Goal: Information Seeking & Learning: Learn about a topic

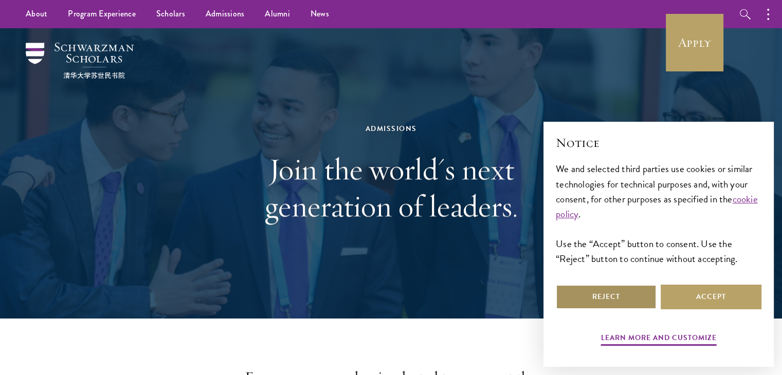
click at [616, 294] on button "Reject" at bounding box center [606, 297] width 101 height 25
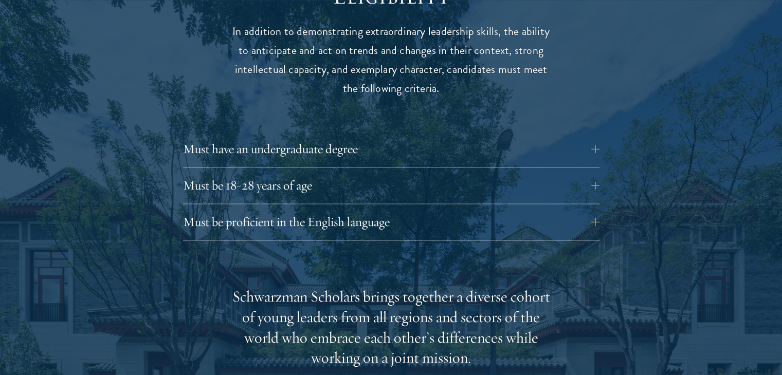
scroll to position [1392, 0]
click at [514, 136] on button "Must have an undergraduate degree" at bounding box center [399, 148] width 417 height 25
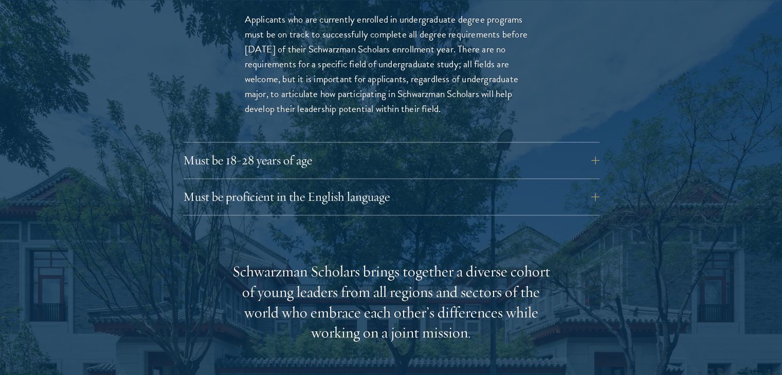
scroll to position [1574, 0]
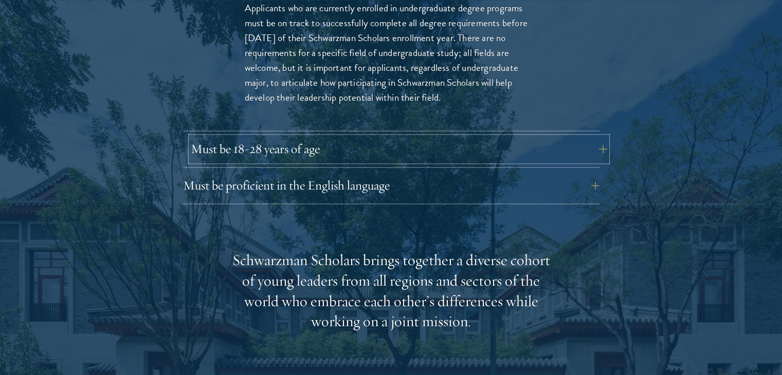
click at [480, 137] on button "Must be 18-28 years of age" at bounding box center [399, 149] width 417 height 25
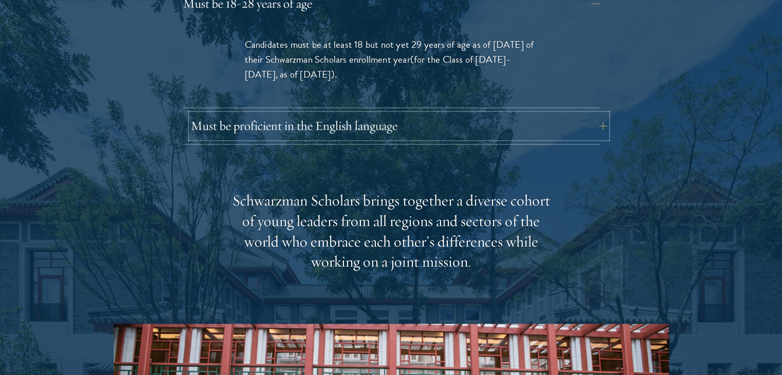
click at [486, 114] on button "Must be proficient in the English language" at bounding box center [399, 126] width 417 height 25
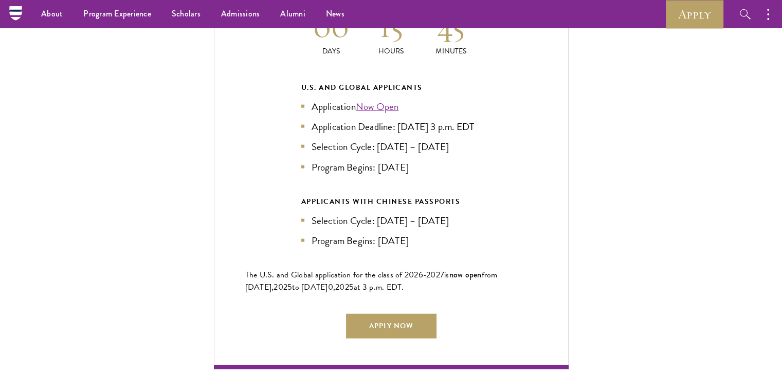
scroll to position [2575, 0]
click at [395, 100] on link "Now Open" at bounding box center [377, 107] width 43 height 15
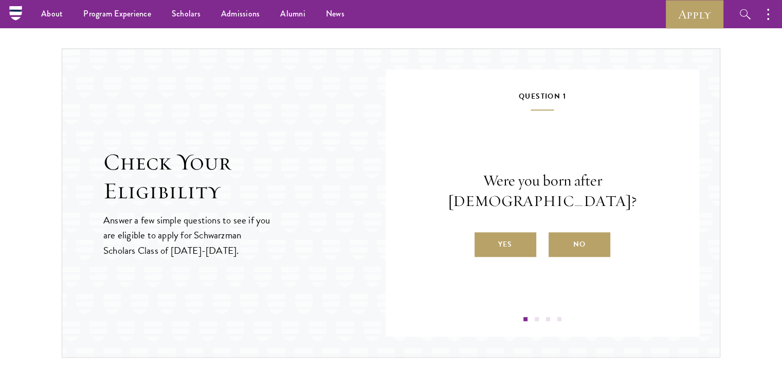
scroll to position [1034, 0]
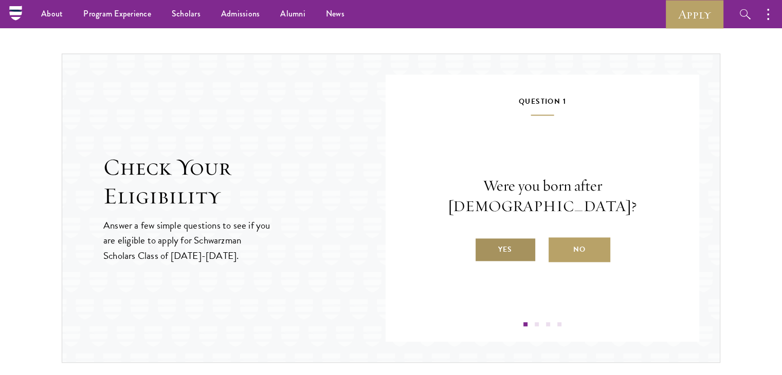
click at [515, 238] on label "Yes" at bounding box center [506, 250] width 62 height 25
click at [484, 239] on input "Yes" at bounding box center [479, 243] width 9 height 9
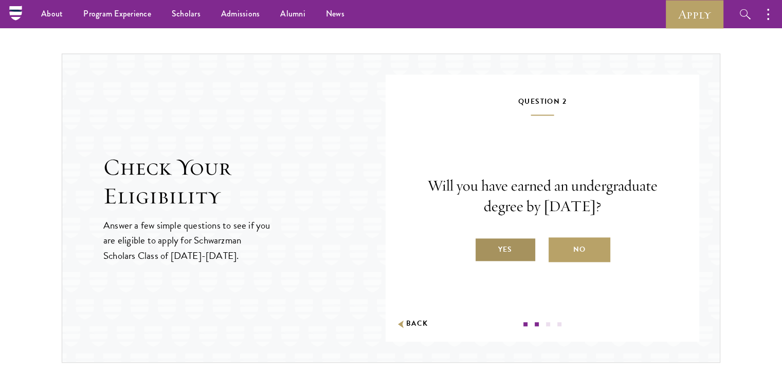
click at [516, 252] on label "Yes" at bounding box center [506, 250] width 62 height 25
click at [484, 248] on input "Yes" at bounding box center [479, 243] width 9 height 9
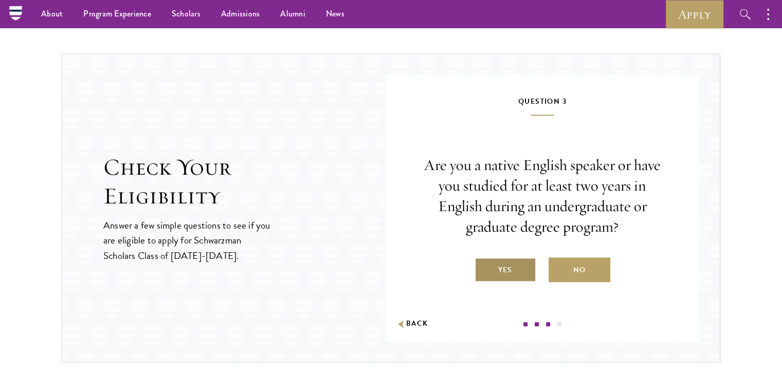
click at [518, 270] on label "Yes" at bounding box center [506, 270] width 62 height 25
click at [484, 268] on input "Yes" at bounding box center [479, 263] width 9 height 9
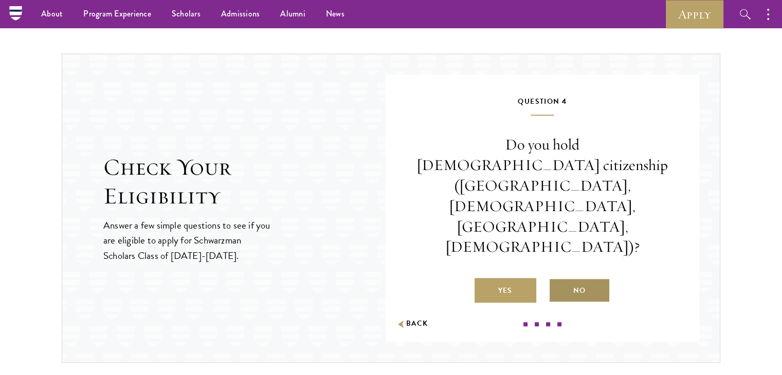
click at [567, 278] on label "No" at bounding box center [580, 290] width 62 height 25
click at [558, 280] on input "No" at bounding box center [553, 284] width 9 height 9
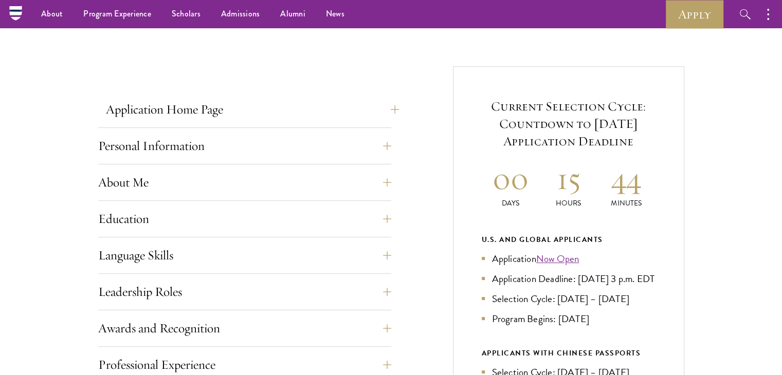
scroll to position [201, 0]
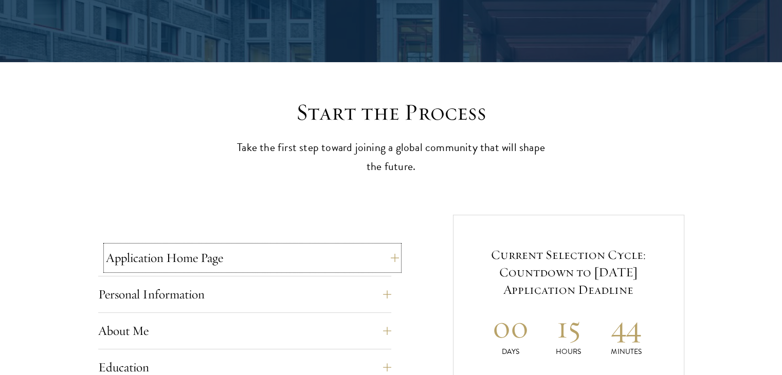
click at [370, 251] on button "Application Home Page" at bounding box center [252, 258] width 293 height 25
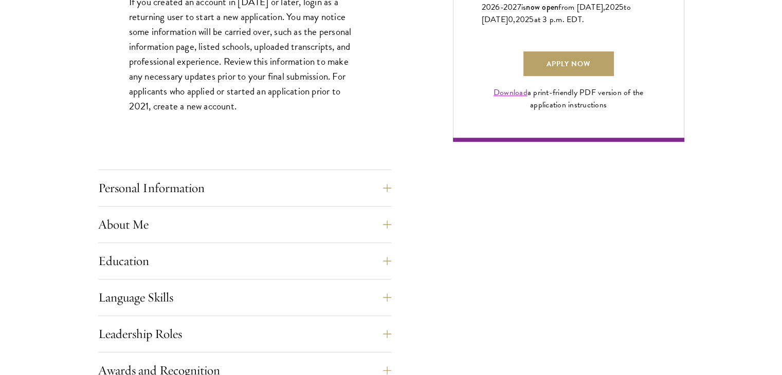
scroll to position [787, 0]
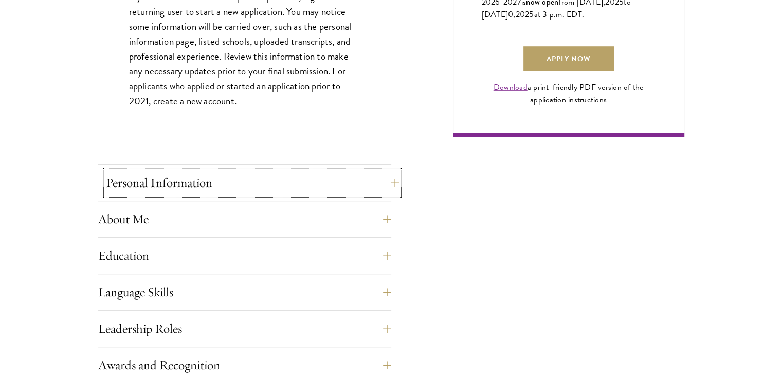
click at [357, 181] on button "Personal Information" at bounding box center [252, 183] width 293 height 25
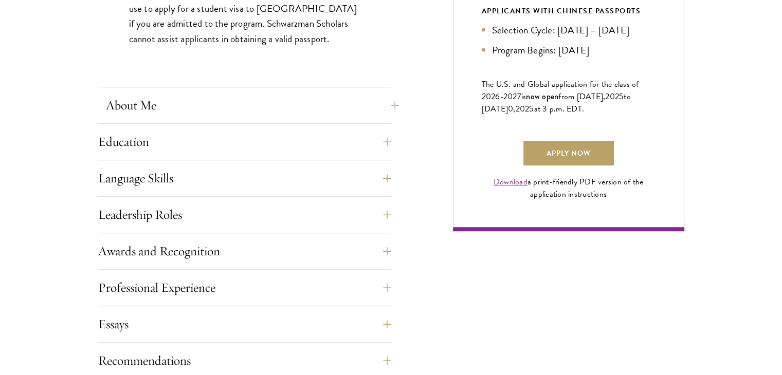
scroll to position [694, 0]
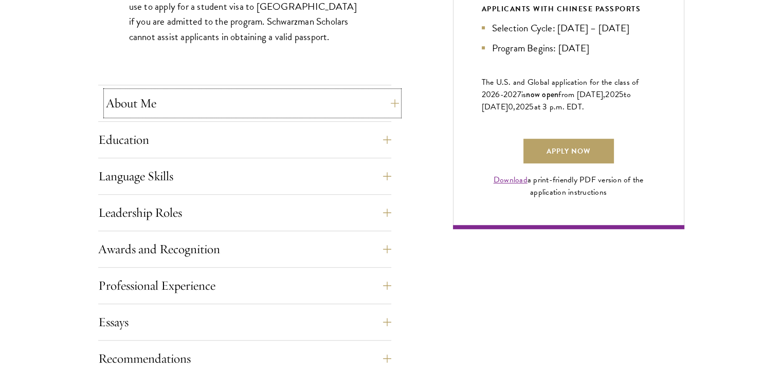
click at [351, 97] on button "About Me" at bounding box center [252, 103] width 293 height 25
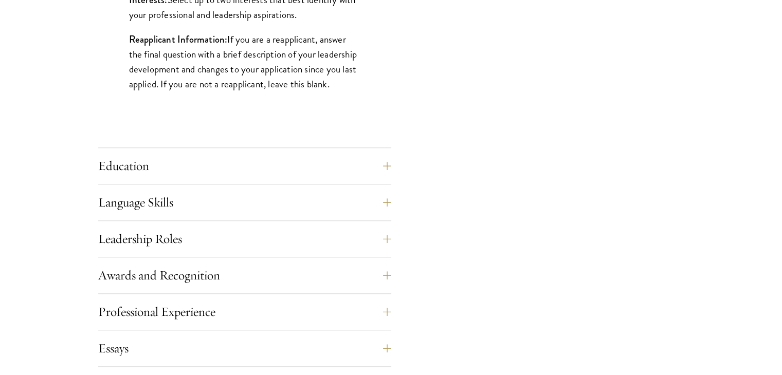
scroll to position [932, 0]
click at [350, 165] on button "Education" at bounding box center [252, 165] width 293 height 25
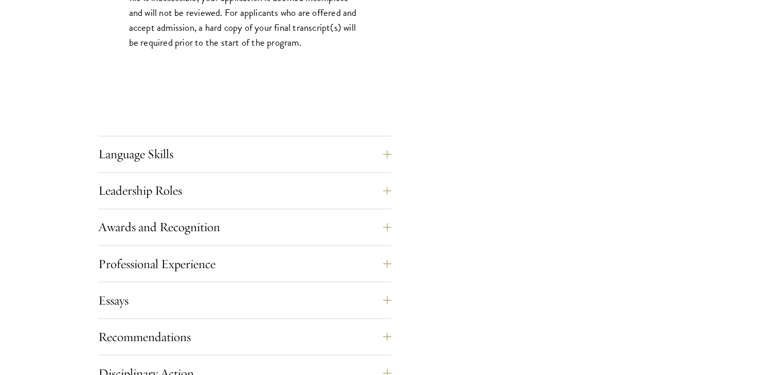
scroll to position [1723, 0]
click at [381, 159] on button "Language Skills" at bounding box center [252, 153] width 293 height 25
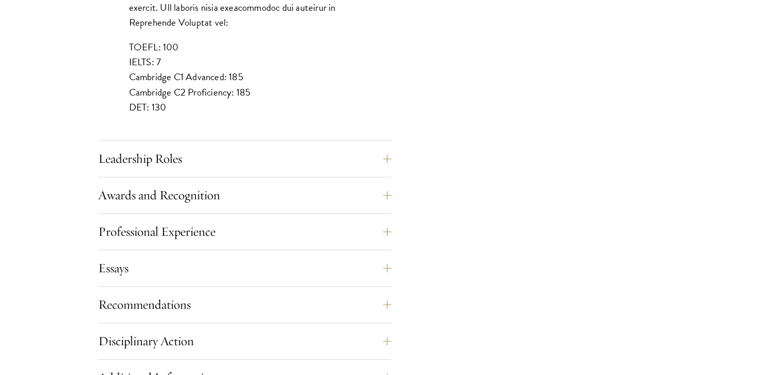
scroll to position [1012, 0]
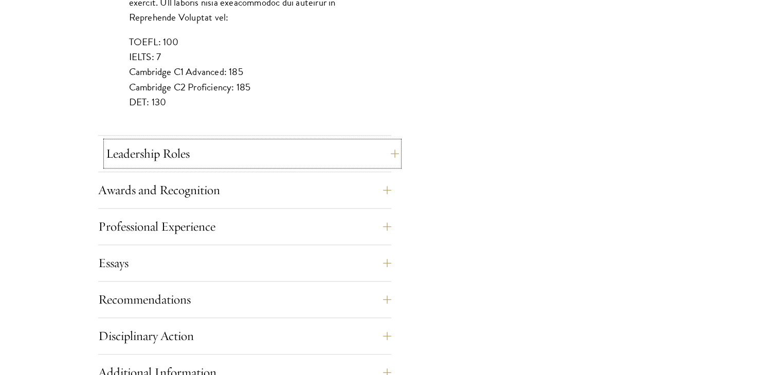
click at [368, 149] on button "Leadership Roles" at bounding box center [252, 153] width 293 height 25
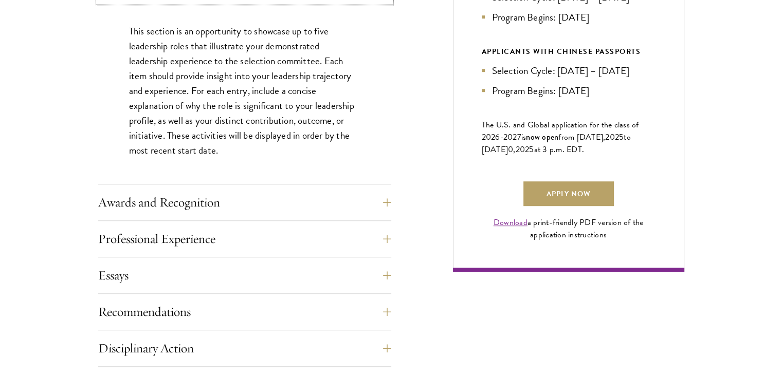
scroll to position [653, 0]
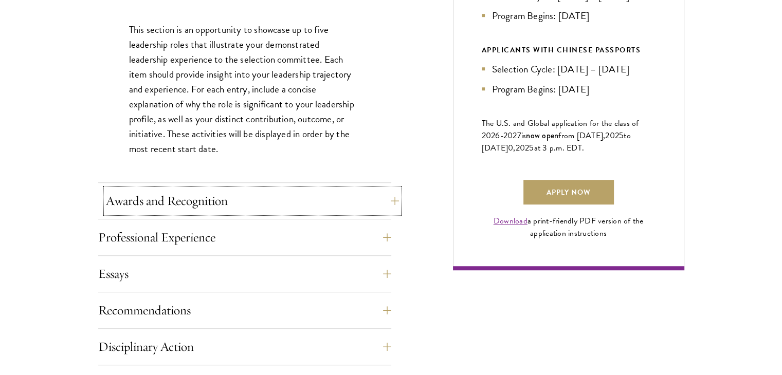
click at [353, 194] on button "Awards and Recognition" at bounding box center [252, 201] width 293 height 25
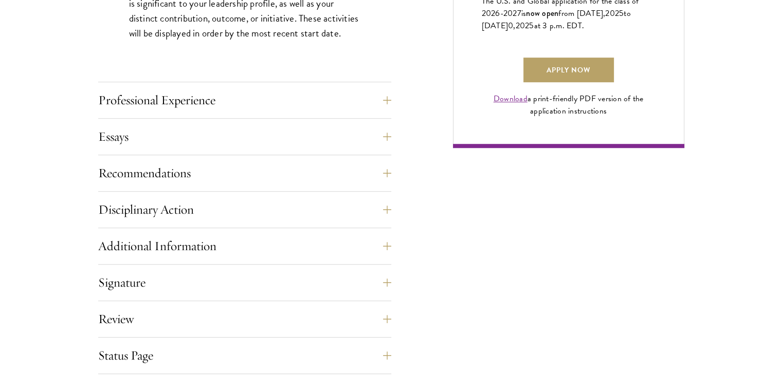
scroll to position [777, 0]
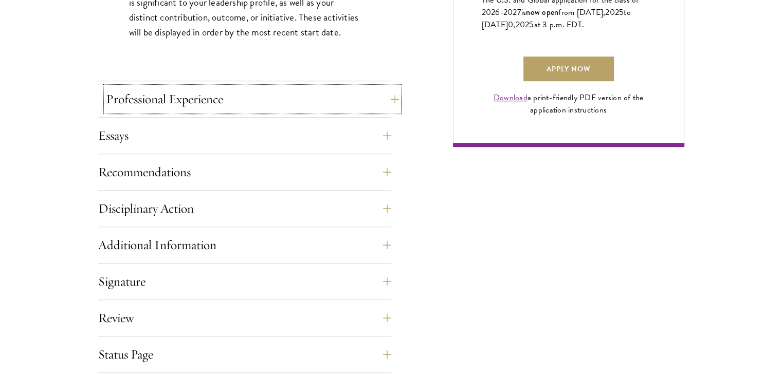
click at [325, 90] on button "Professional Experience" at bounding box center [252, 99] width 293 height 25
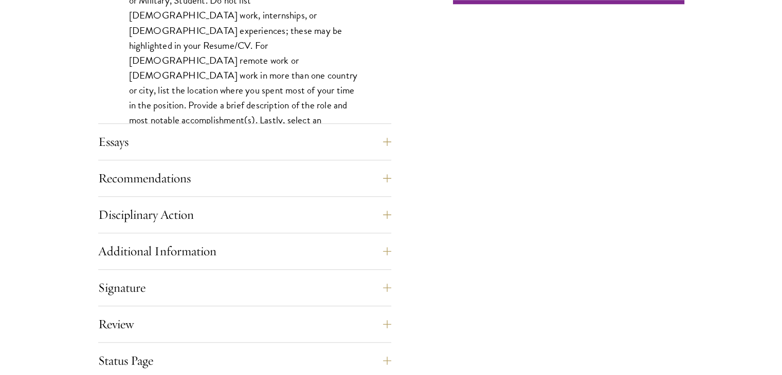
scroll to position [923, 0]
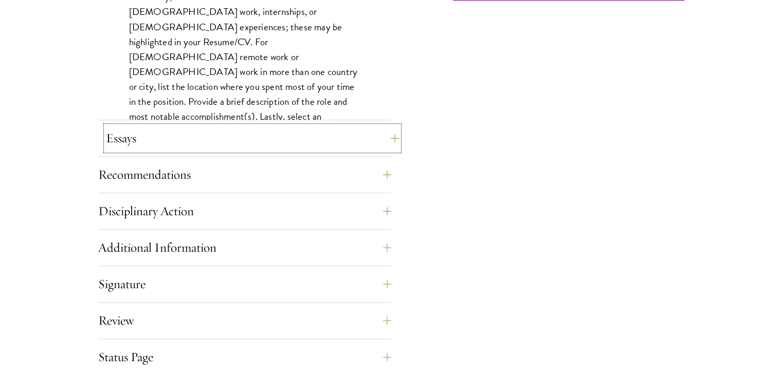
click at [357, 134] on button "Essays" at bounding box center [252, 138] width 293 height 25
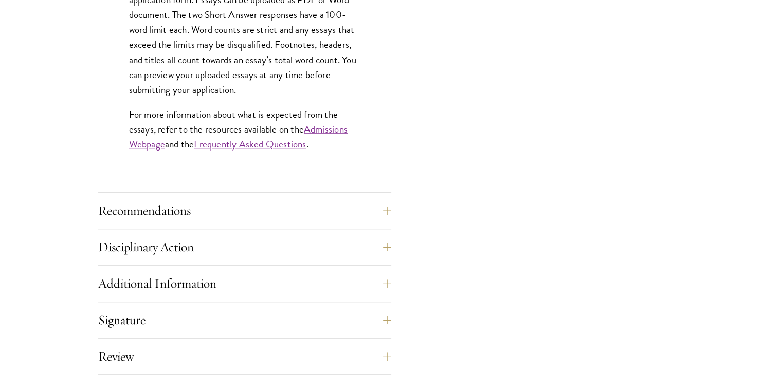
scroll to position [927, 0]
click at [335, 203] on button "Recommendations" at bounding box center [252, 210] width 293 height 25
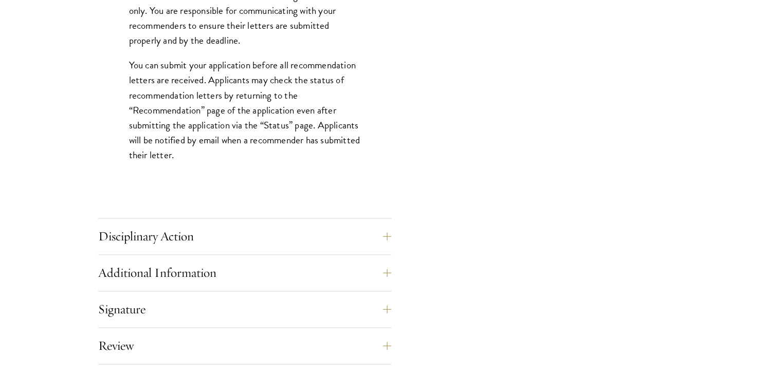
scroll to position [1516, 0]
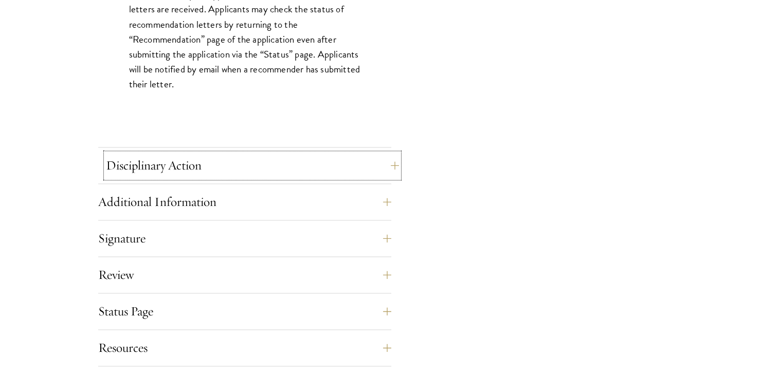
click at [306, 164] on button "Disciplinary Action" at bounding box center [252, 165] width 293 height 25
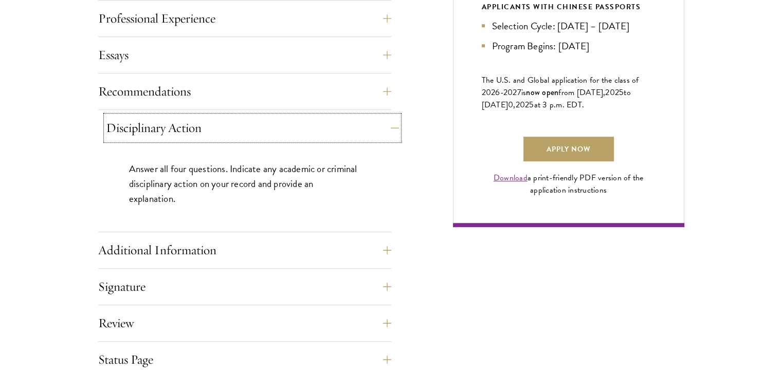
scroll to position [718, 0]
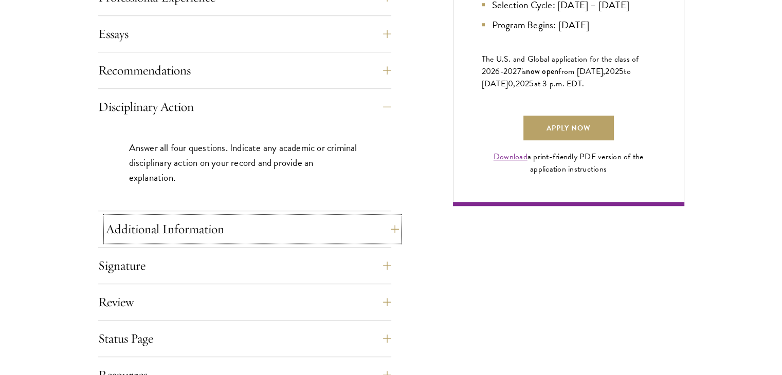
click at [311, 227] on button "Additional Information" at bounding box center [252, 229] width 293 height 25
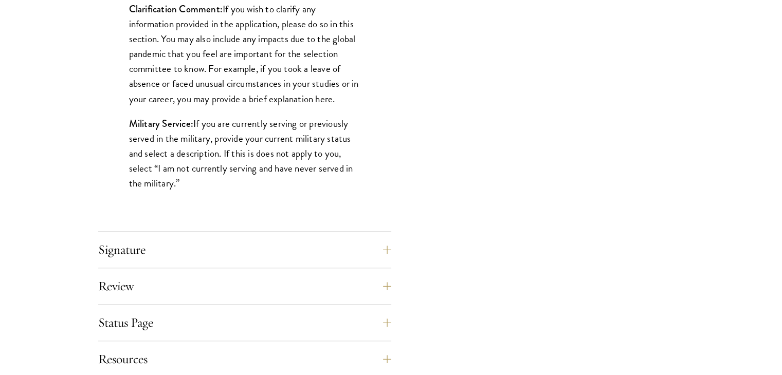
scroll to position [1107, 0]
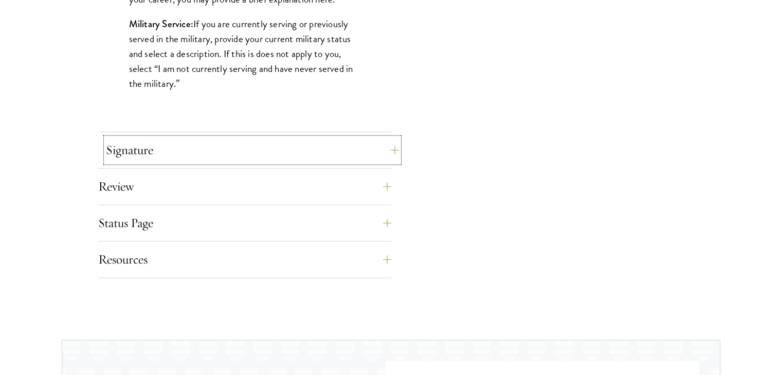
click at [312, 138] on button "Signature" at bounding box center [252, 150] width 293 height 25
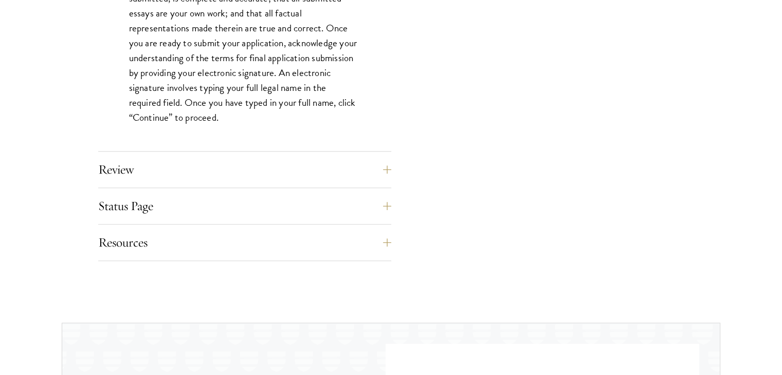
scroll to position [988, 0]
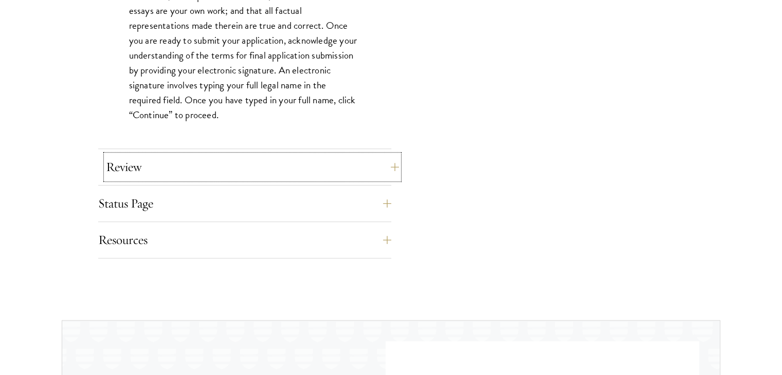
click at [289, 155] on button "Review" at bounding box center [252, 167] width 293 height 25
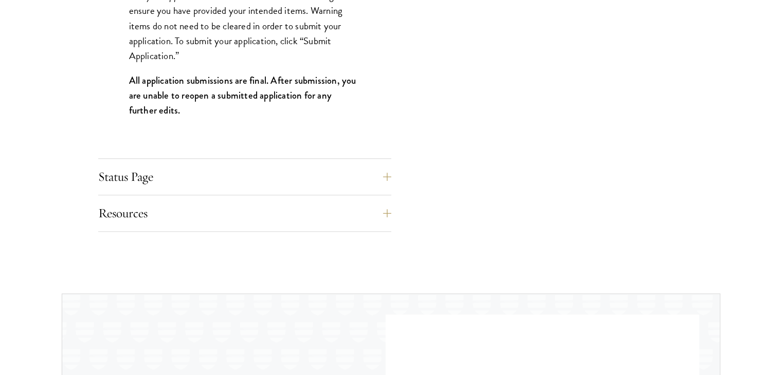
scroll to position [1154, 0]
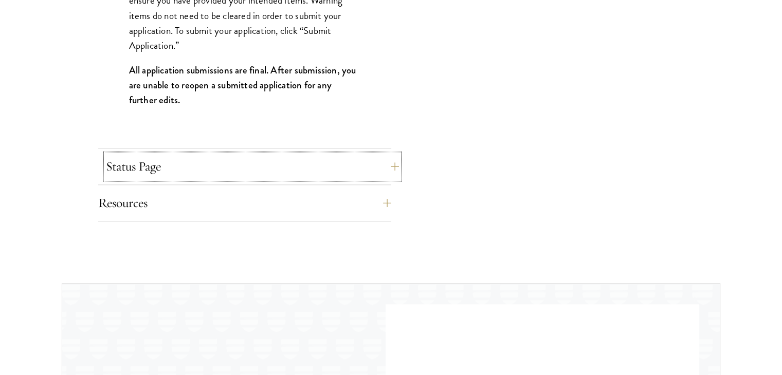
click at [273, 163] on button "Status Page" at bounding box center [252, 166] width 293 height 25
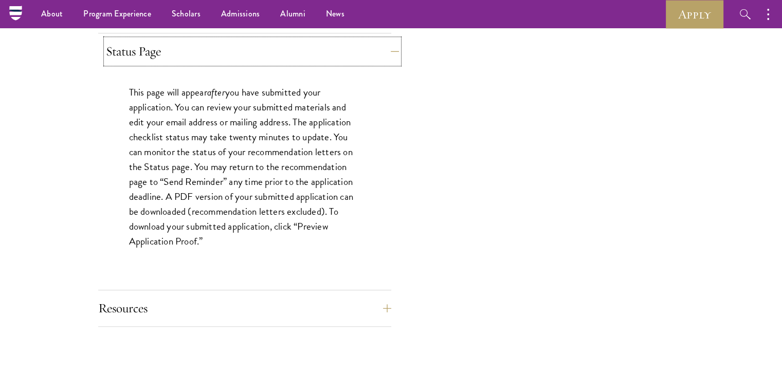
scroll to position [917, 0]
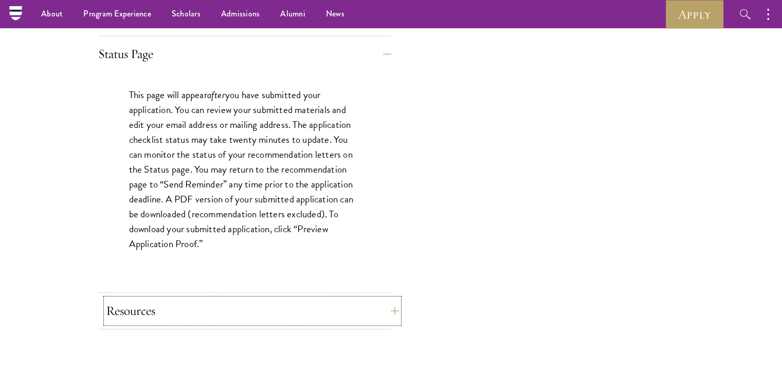
click at [266, 300] on button "Resources" at bounding box center [252, 311] width 293 height 25
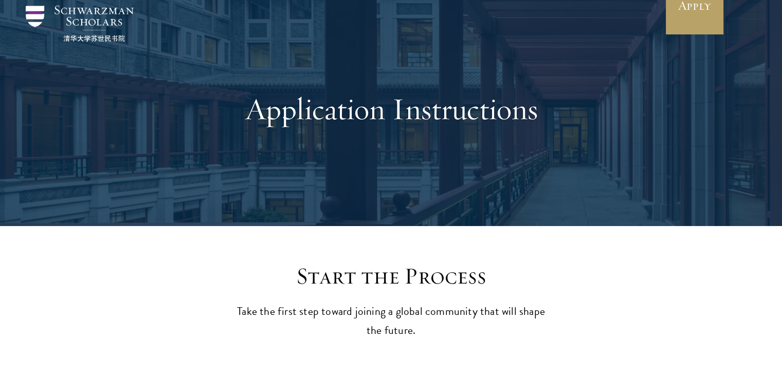
scroll to position [0, 0]
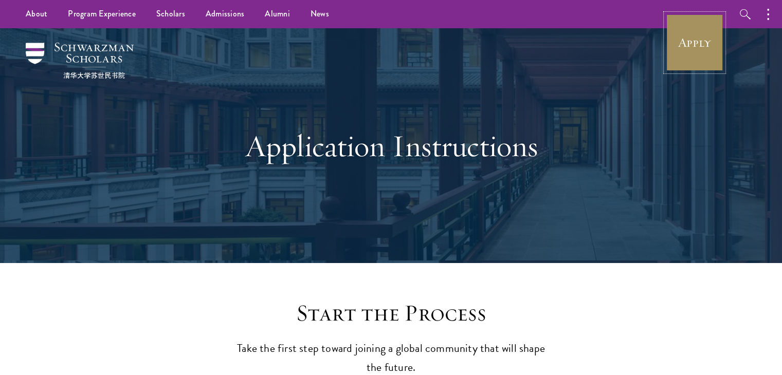
click at [684, 40] on link "Apply" at bounding box center [695, 43] width 58 height 58
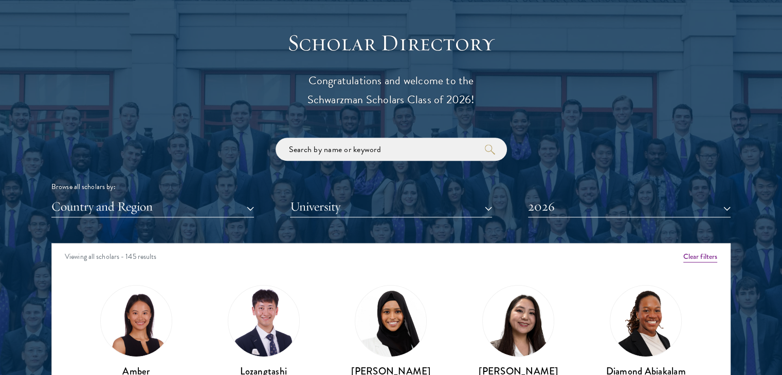
scroll to position [1123, 0]
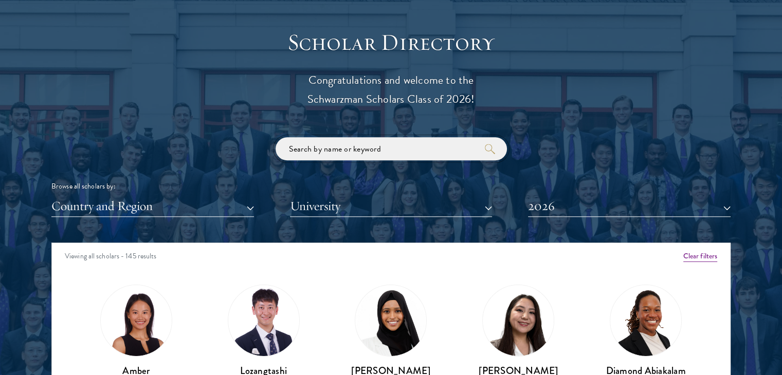
click at [422, 144] on input "search" at bounding box center [391, 148] width 231 height 23
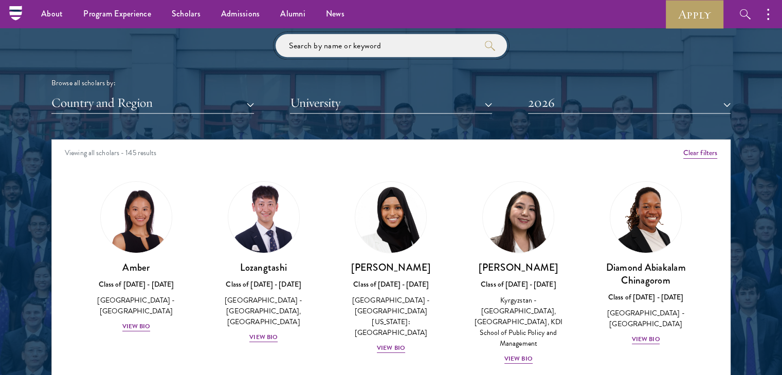
scroll to position [1226, 0]
click at [210, 99] on button "Country and Region" at bounding box center [152, 103] width 203 height 21
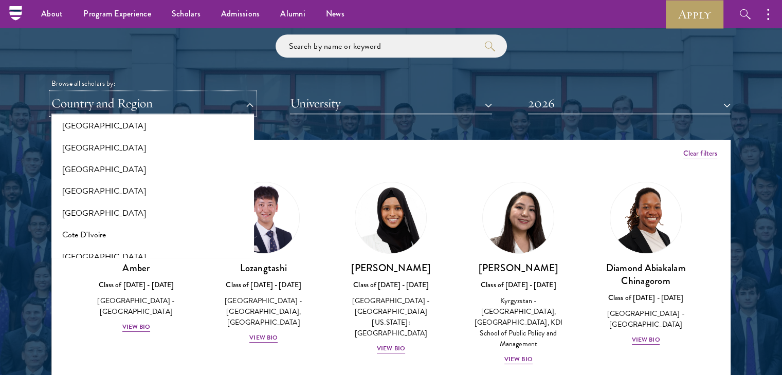
scroll to position [354, 0]
click at [125, 216] on button "[GEOGRAPHIC_DATA]" at bounding box center [153, 216] width 196 height 22
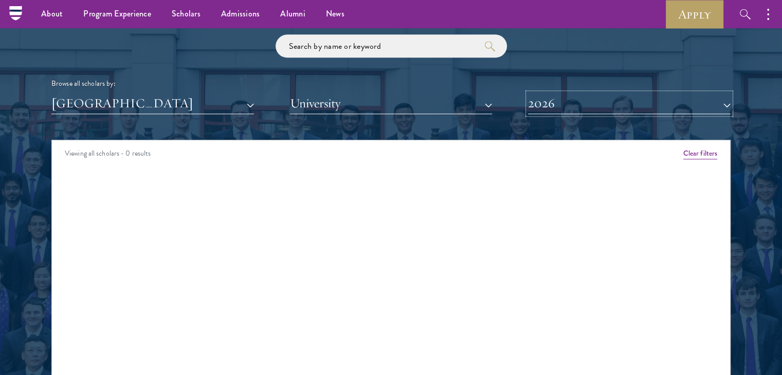
click at [545, 113] on button "2026" at bounding box center [629, 103] width 203 height 21
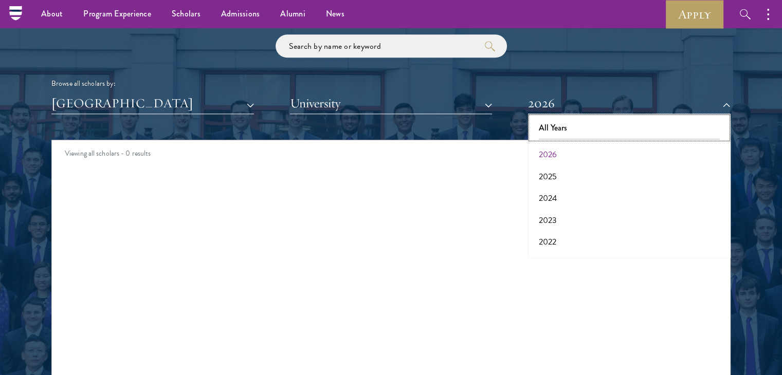
click at [550, 130] on button "All Years" at bounding box center [629, 128] width 196 height 22
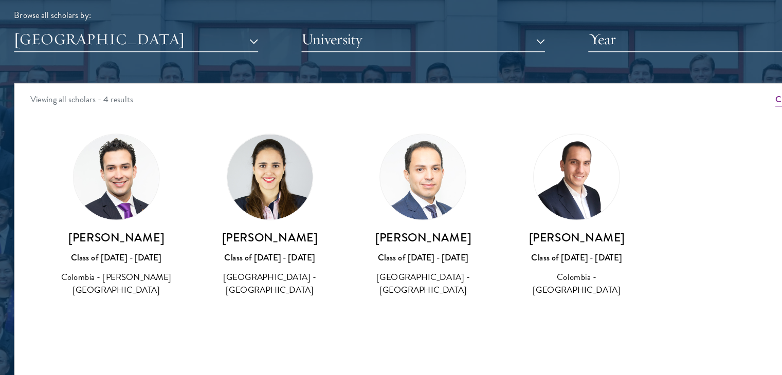
scroll to position [1246, 0]
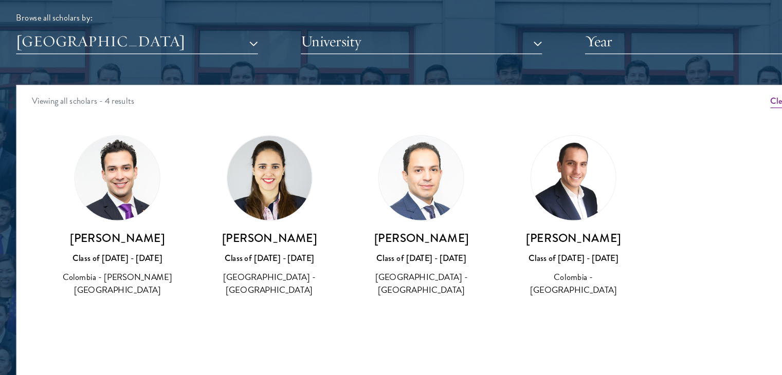
click at [510, 213] on img at bounding box center [518, 198] width 71 height 71
click at [518, 253] on h3 "[PERSON_NAME]" at bounding box center [518, 248] width 107 height 13
click at [513, 265] on div "Class of [DATE] - [DATE]" at bounding box center [518, 265] width 107 height 11
drag, startPoint x: 472, startPoint y: 247, endPoint x: 571, endPoint y: 243, distance: 99.4
click at [571, 243] on h3 "[PERSON_NAME]" at bounding box center [518, 248] width 107 height 13
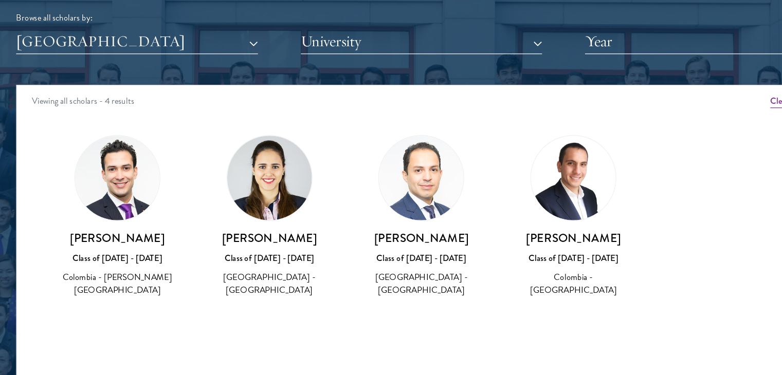
copy h3 "[PERSON_NAME]"
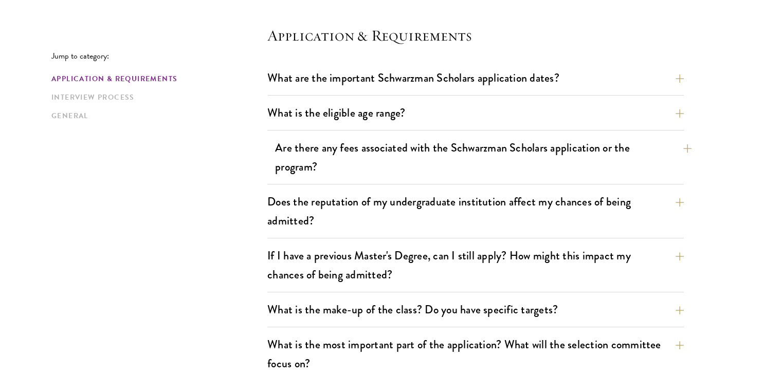
scroll to position [288, 0]
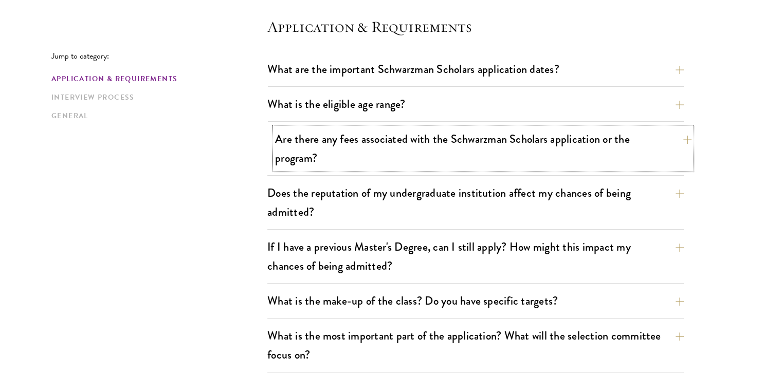
click at [404, 153] on button "Are there any fees associated with the Schwarzman Scholars application or the p…" at bounding box center [483, 149] width 417 height 42
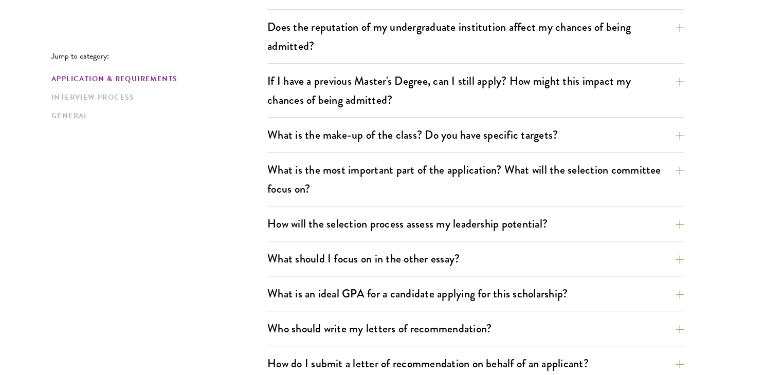
scroll to position [615, 0]
click at [451, 45] on button "Does the reputation of my undergraduate institution affect my chances of being …" at bounding box center [483, 36] width 417 height 42
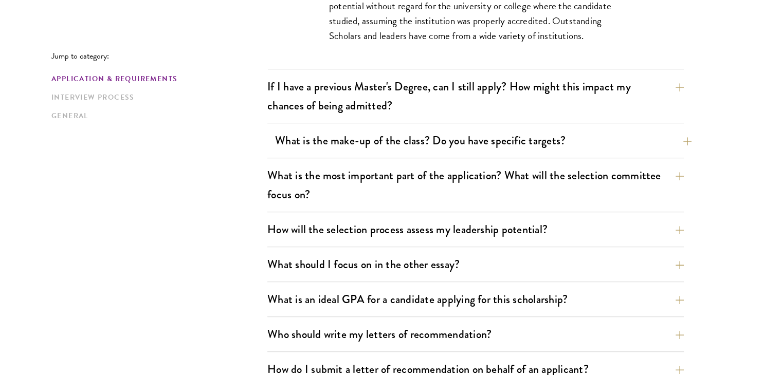
scroll to position [552, 0]
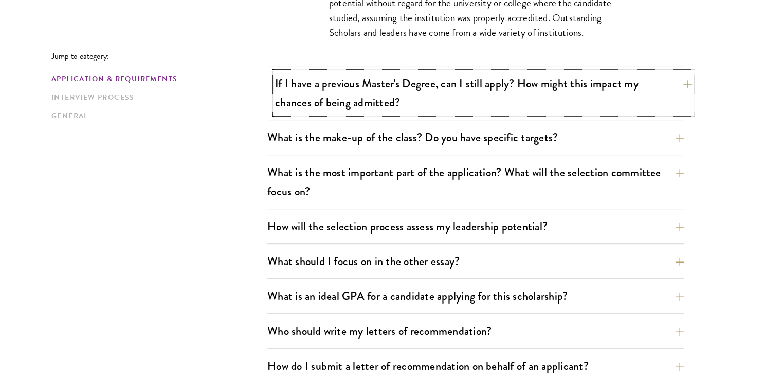
click at [449, 100] on button "If I have a previous Master's Degree, can I still apply? How might this impact …" at bounding box center [483, 93] width 417 height 42
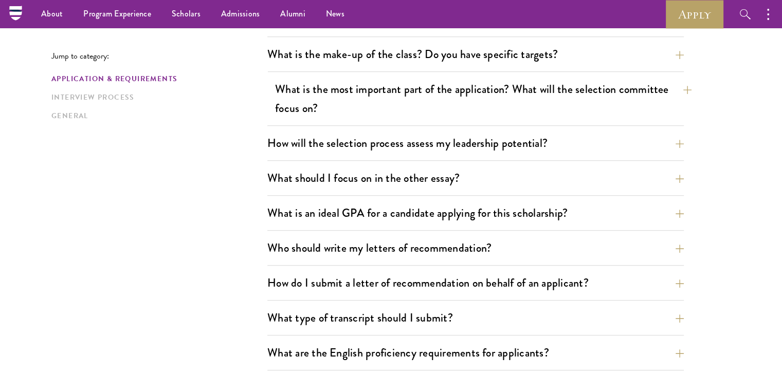
scroll to position [663, 0]
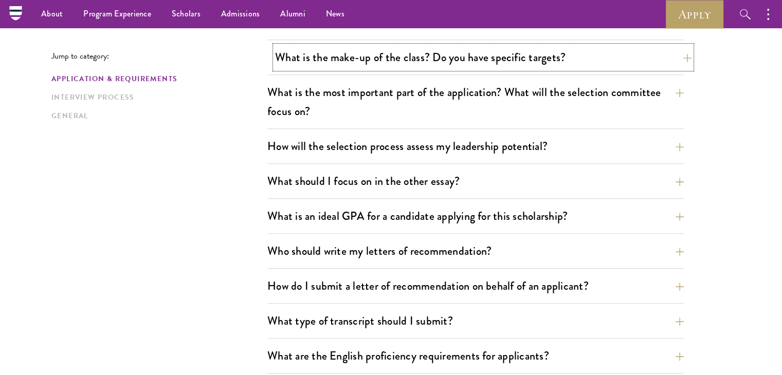
click at [411, 59] on button "What is the make-up of the class? Do you have specific targets?" at bounding box center [483, 57] width 417 height 23
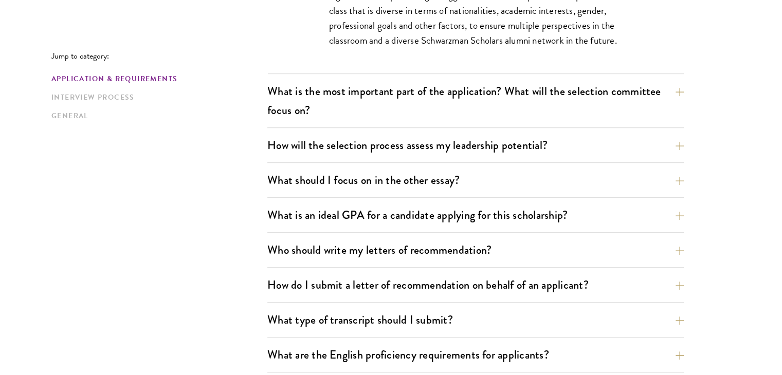
scroll to position [740, 0]
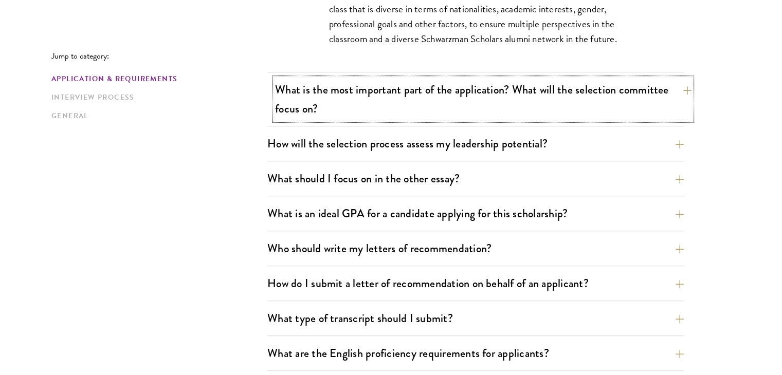
click at [465, 112] on button "What is the most important part of the application? What will the selection com…" at bounding box center [483, 99] width 417 height 42
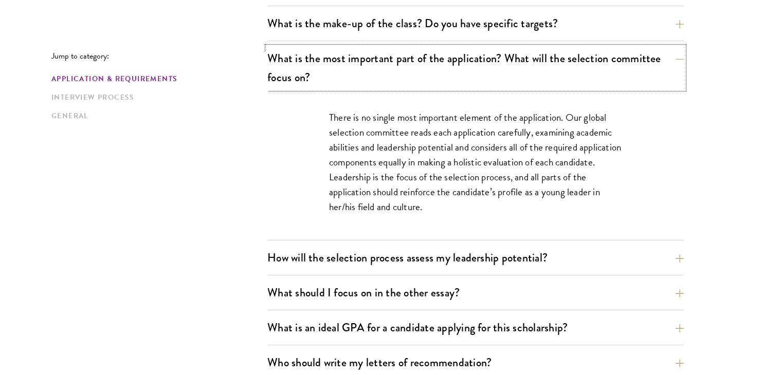
scroll to position [605, 0]
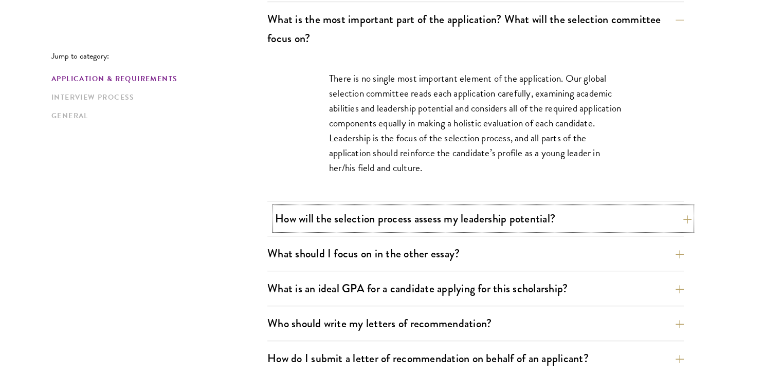
click at [433, 223] on button "How will the selection process assess my leadership potential?" at bounding box center [483, 218] width 417 height 23
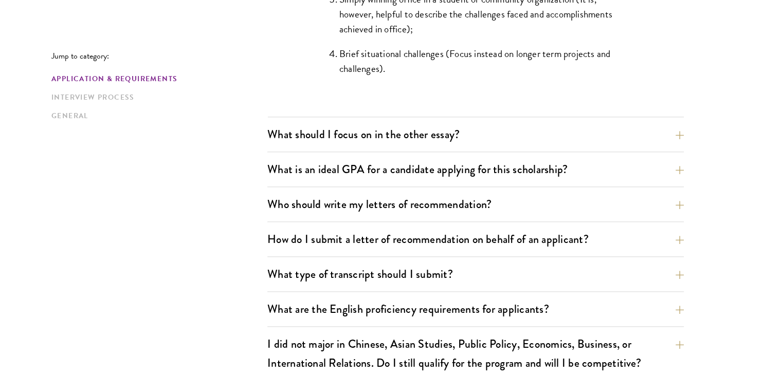
scroll to position [1159, 0]
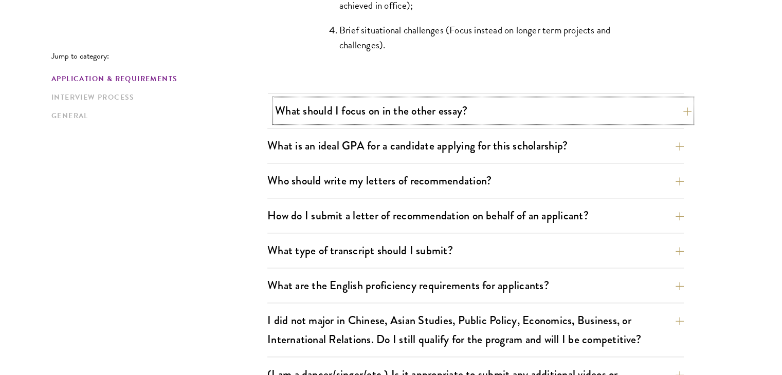
click at [426, 99] on button "What should I focus on in the other essay?" at bounding box center [483, 110] width 417 height 23
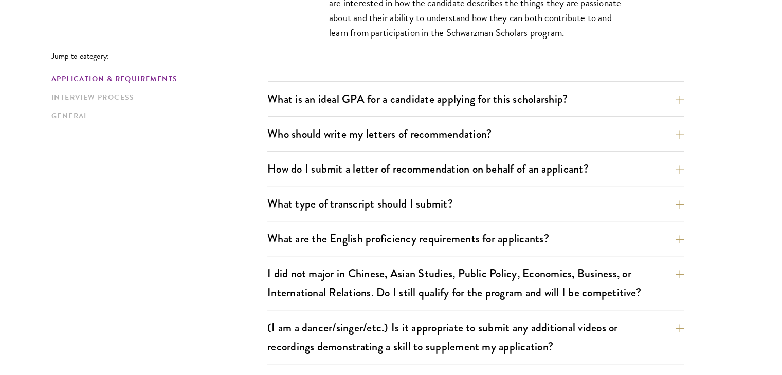
scroll to position [812, 0]
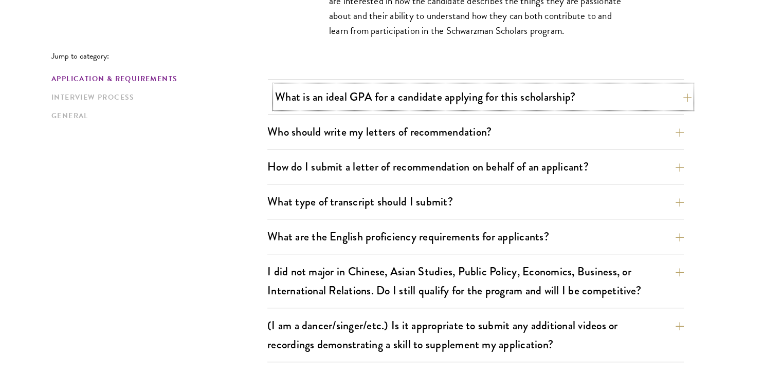
click at [438, 98] on button "What is an ideal GPA for a candidate applying for this scholarship?" at bounding box center [483, 96] width 417 height 23
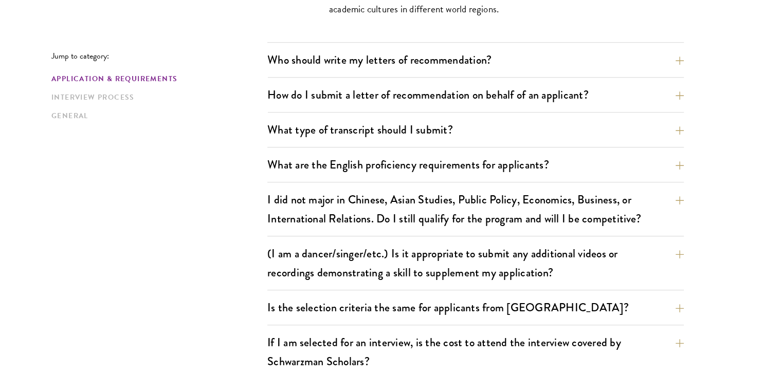
scroll to position [901, 0]
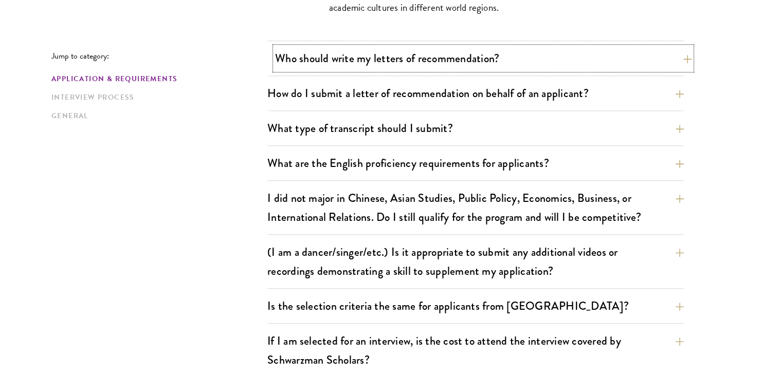
click at [453, 55] on button "Who should write my letters of recommendation?" at bounding box center [483, 58] width 417 height 23
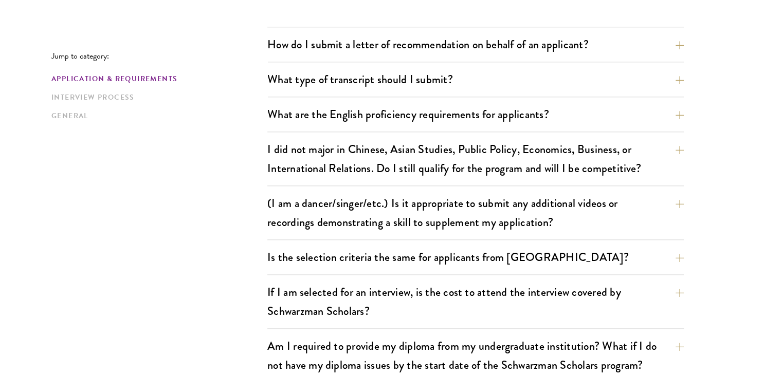
scroll to position [1253, 0]
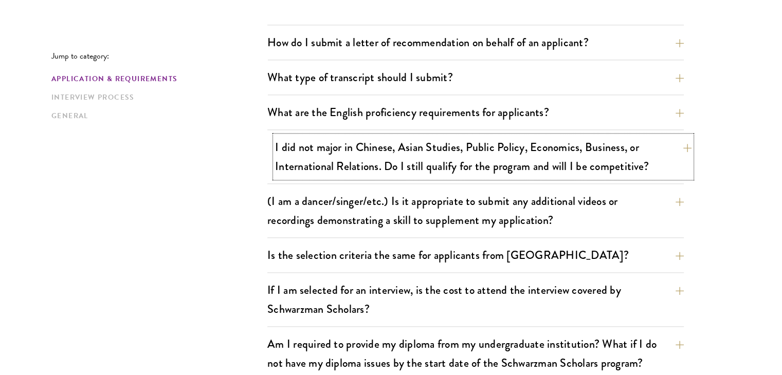
click at [463, 147] on button "I did not major in Chinese, Asian Studies, Public Policy, Economics, Business, …" at bounding box center [483, 157] width 417 height 42
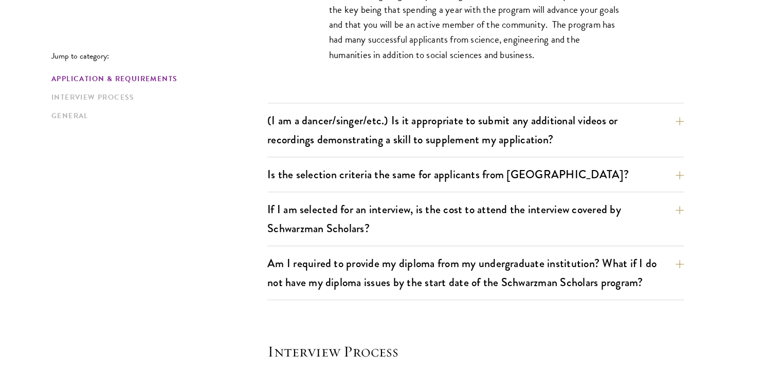
scroll to position [1047, 0]
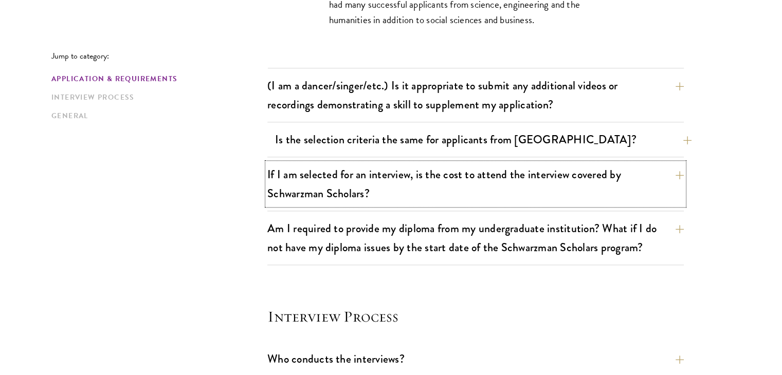
click at [467, 170] on button "If I am selected for an interview, is the cost to attend the interview covered …" at bounding box center [475, 184] width 417 height 42
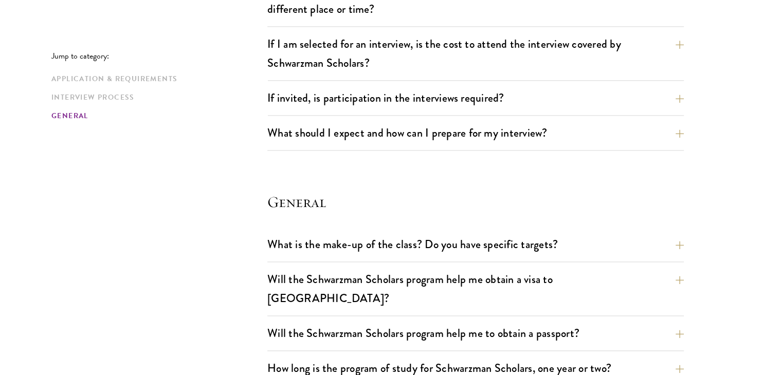
scroll to position [1418, 0]
